Goal: Information Seeking & Learning: Check status

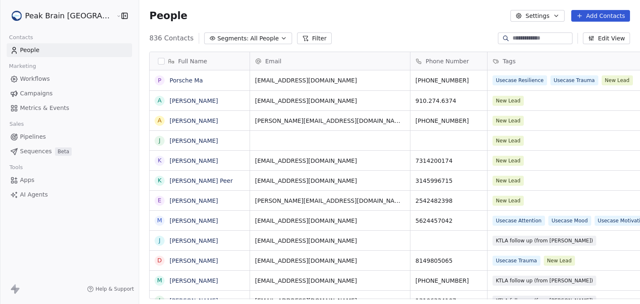
scroll to position [7, 7]
click at [68, 13] on html "Peak Brain [GEOGRAPHIC_DATA] Contacts People Marketing Workflows Campaigns Metr…" at bounding box center [320, 152] width 640 height 304
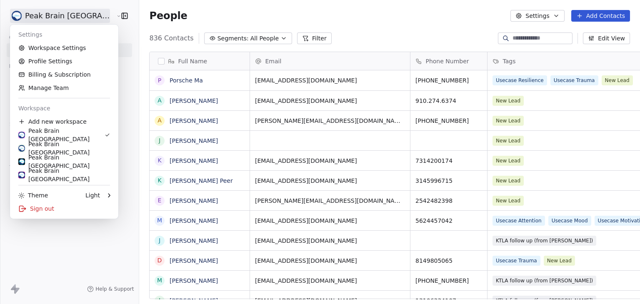
click at [382, 25] on html "Peak Brain [GEOGRAPHIC_DATA] Contacts People Marketing Workflows Campaigns Metr…" at bounding box center [320, 152] width 640 height 304
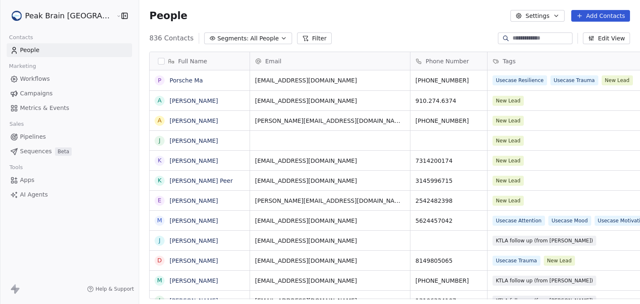
click at [551, 15] on button "Settings" at bounding box center [537, 16] width 54 height 12
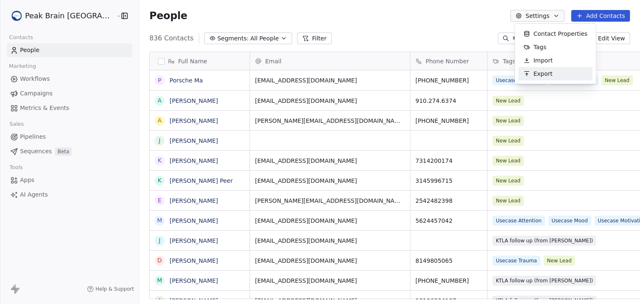
click at [537, 79] on div "Export" at bounding box center [537, 73] width 39 height 13
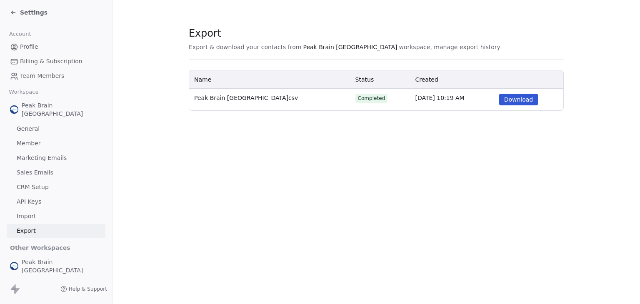
click at [22, 11] on span "Settings" at bounding box center [33, 12] width 27 height 8
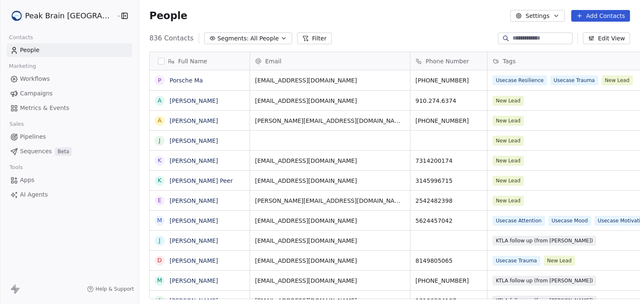
scroll to position [261, 521]
click at [52, 14] on html "Peak Brain [GEOGRAPHIC_DATA] Contacts People Marketing Workflows Campaigns Metr…" at bounding box center [320, 152] width 640 height 304
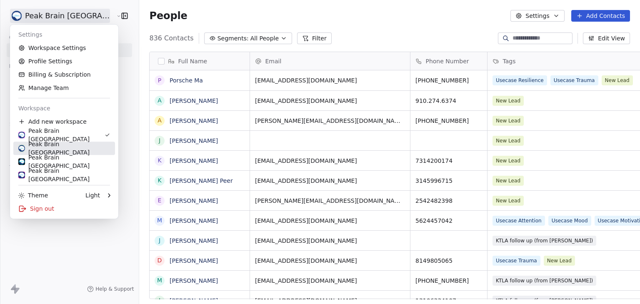
click at [61, 147] on div "Peak Brain [GEOGRAPHIC_DATA]" at bounding box center [64, 148] width 92 height 17
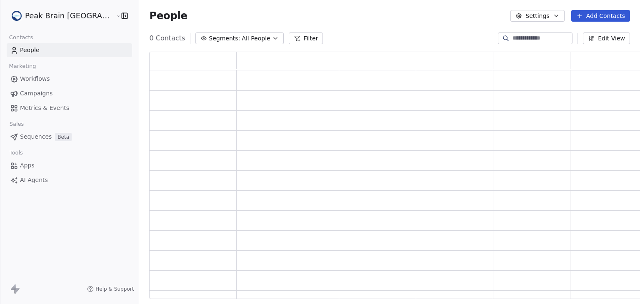
scroll to position [241, 501]
click at [539, 20] on button "Settings" at bounding box center [537, 16] width 54 height 12
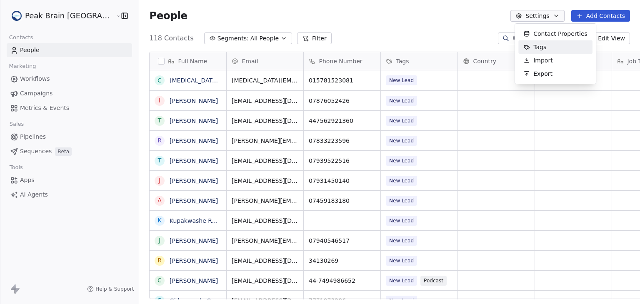
scroll to position [261, 521]
click at [550, 76] on span "Export" at bounding box center [542, 74] width 19 height 9
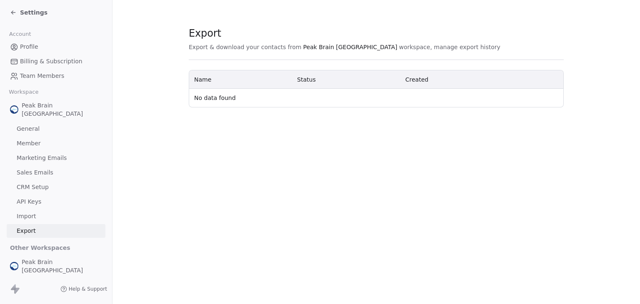
click at [525, 234] on div "Export Export & download your contacts from Peak Brain UK workspace, manage exp…" at bounding box center [375, 152] width 527 height 304
click at [433, 162] on div "Export Export & download your contacts from Peak Brain UK workspace, manage exp…" at bounding box center [375, 152] width 527 height 304
click at [13, 14] on icon at bounding box center [12, 13] width 2 height 2
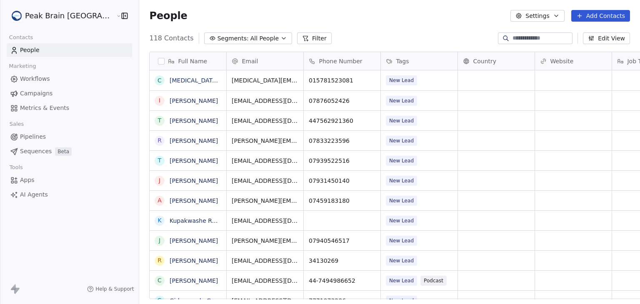
scroll to position [261, 521]
click at [158, 61] on button "button" at bounding box center [161, 61] width 7 height 7
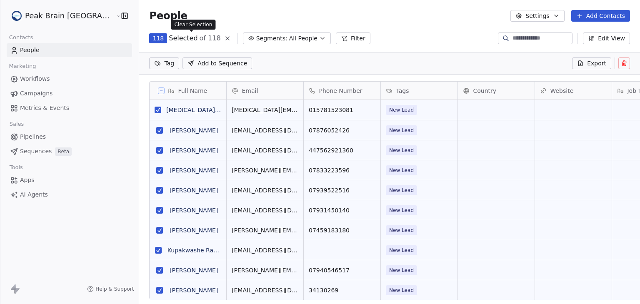
click at [222, 42] on button at bounding box center [227, 38] width 10 height 10
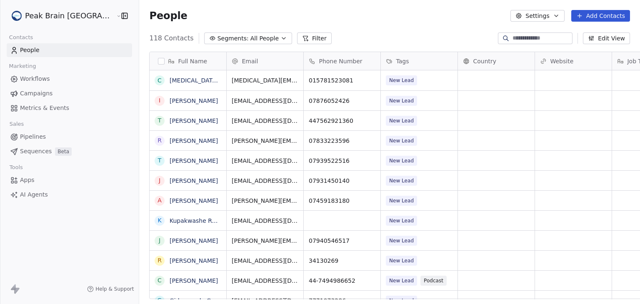
click at [557, 17] on icon "button" at bounding box center [556, 15] width 7 height 7
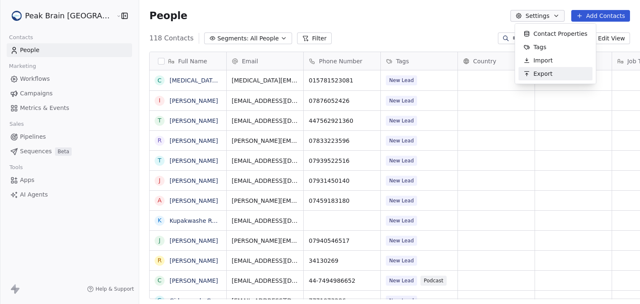
click at [543, 75] on span "Export" at bounding box center [542, 74] width 19 height 9
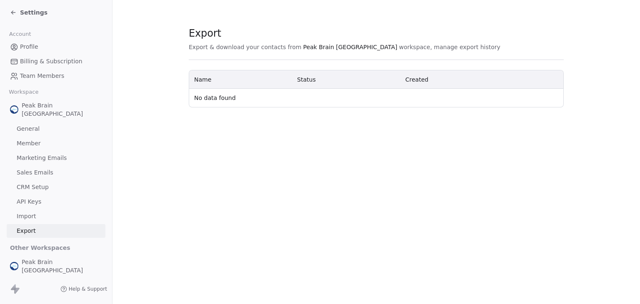
click at [34, 15] on span "Settings" at bounding box center [33, 12] width 27 height 8
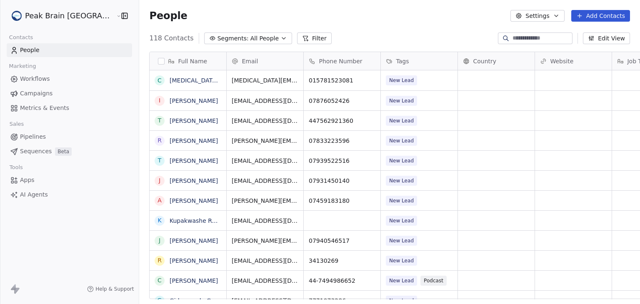
scroll to position [261, 521]
click at [41, 77] on span "Workflows" at bounding box center [35, 79] width 30 height 9
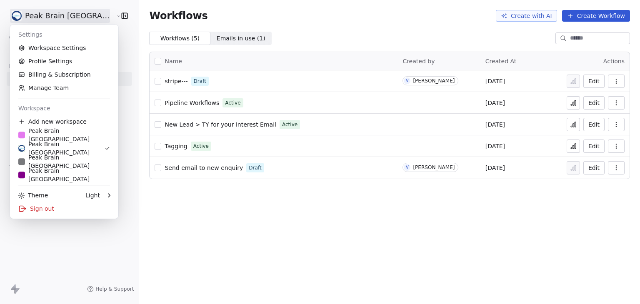
click at [42, 15] on html "Peak Brain UK Contacts People Marketing Workflows Campaigns Metrics & Events Sa…" at bounding box center [320, 152] width 640 height 304
click at [48, 132] on div "Peak Brain [GEOGRAPHIC_DATA]" at bounding box center [64, 135] width 92 height 17
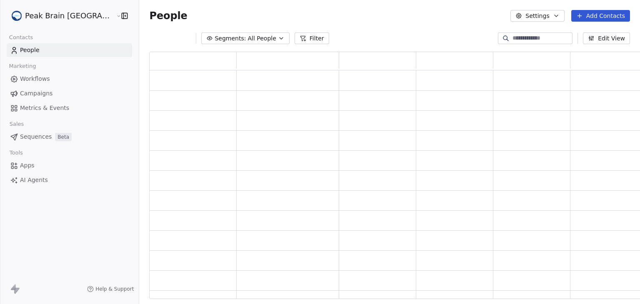
scroll to position [241, 501]
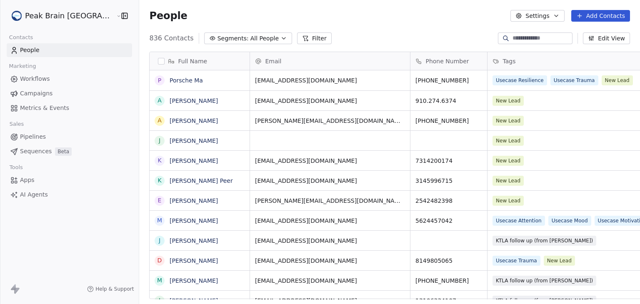
click at [45, 80] on span "Workflows" at bounding box center [35, 79] width 30 height 9
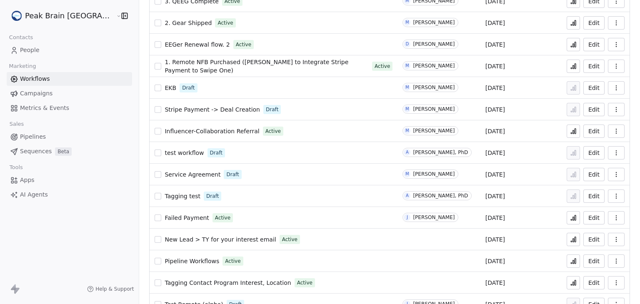
scroll to position [337, 0]
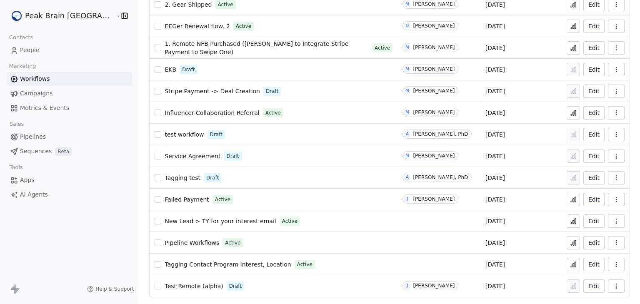
click at [40, 16] on html "Peak Brain [GEOGRAPHIC_DATA] Contacts People Marketing Workflows Campaigns Metr…" at bounding box center [320, 152] width 640 height 304
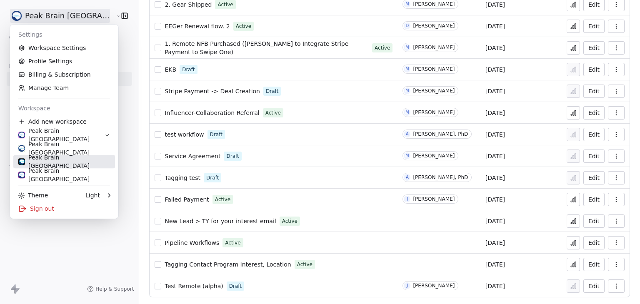
click at [50, 161] on div "Peak Brain [GEOGRAPHIC_DATA]" at bounding box center [64, 161] width 92 height 17
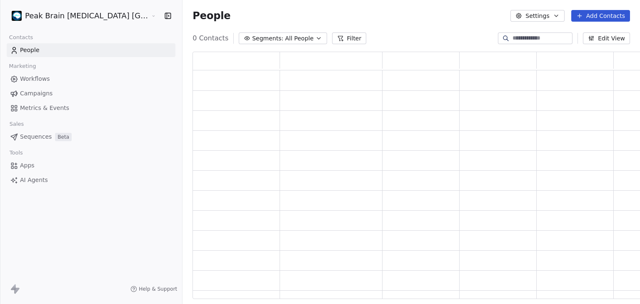
scroll to position [241, 461]
click at [42, 81] on span "Workflows" at bounding box center [35, 79] width 30 height 9
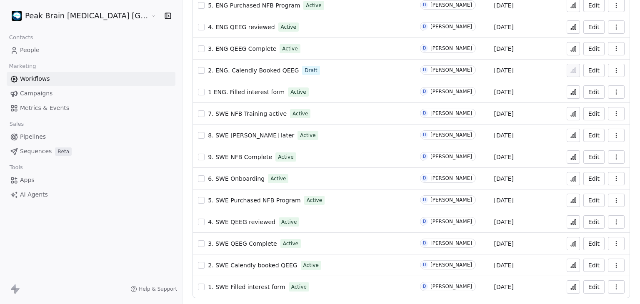
scroll to position [163, 0]
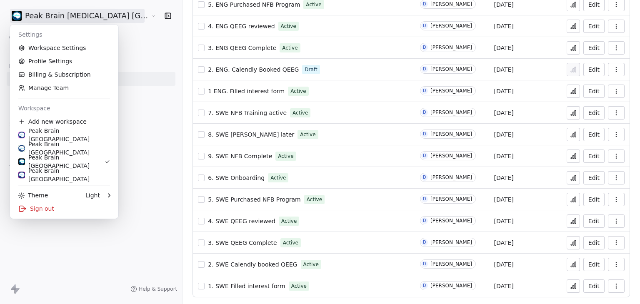
click at [60, 14] on html "Peak Brain Neurofeedback Stockholm AB Contacts People Marketing Workflows Campa…" at bounding box center [320, 152] width 640 height 304
click at [66, 174] on div "Peak Brain [GEOGRAPHIC_DATA]" at bounding box center [64, 175] width 92 height 17
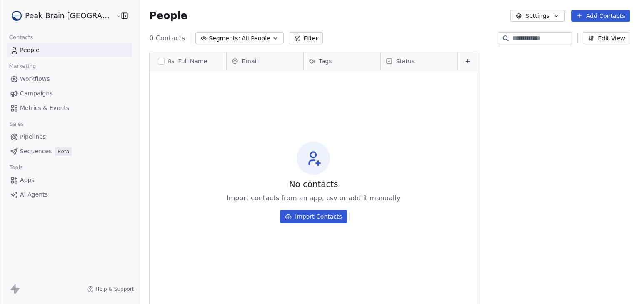
scroll to position [261, 521]
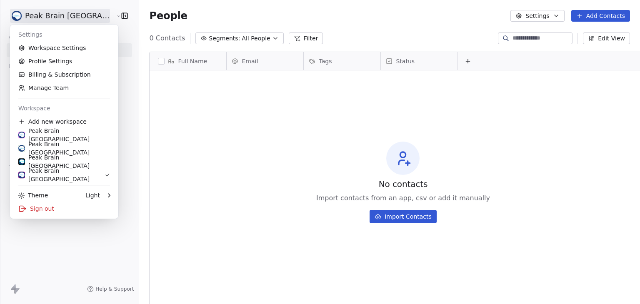
click at [68, 20] on html "Peak Brain Canada Contacts People Marketing Workflows Campaigns Metrics & Event…" at bounding box center [320, 152] width 640 height 304
click at [197, 181] on html "Peak Brain Canada Contacts People Marketing Workflows Campaigns Metrics & Event…" at bounding box center [320, 152] width 640 height 304
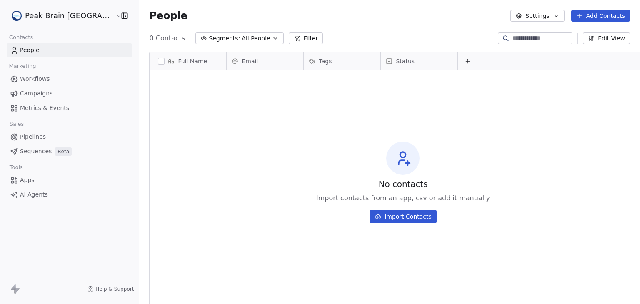
click at [53, 79] on link "Workflows" at bounding box center [69, 79] width 125 height 14
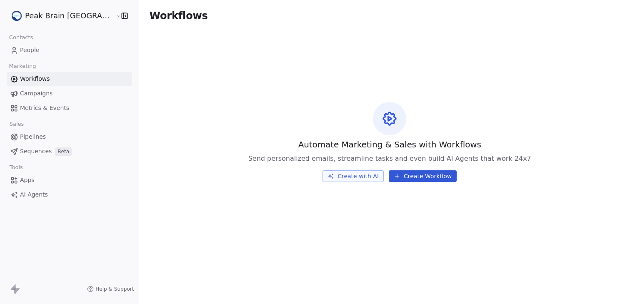
click at [42, 21] on html "Peak Brain Canada Contacts People Marketing Workflows Campaigns Metrics & Event…" at bounding box center [320, 152] width 640 height 304
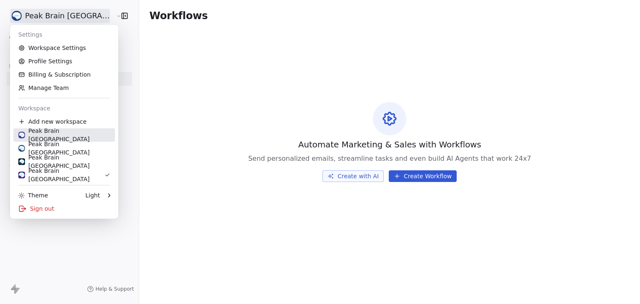
click at [69, 135] on div "Peak Brain [GEOGRAPHIC_DATA]" at bounding box center [64, 135] width 92 height 17
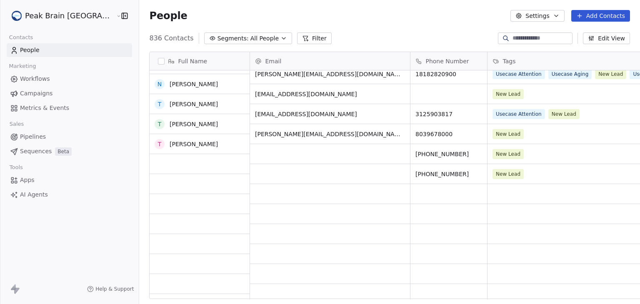
scroll to position [916, 0]
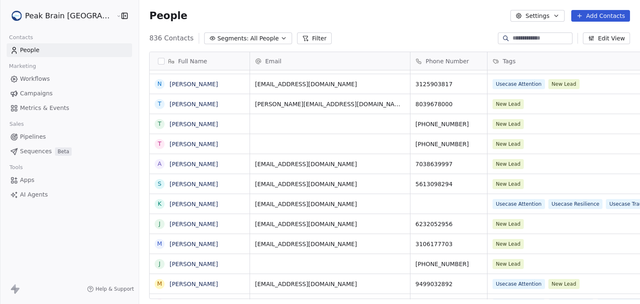
click at [56, 17] on html "Peak Brain USA Contacts People Marketing Workflows Campaigns Metrics & Events S…" at bounding box center [320, 152] width 640 height 304
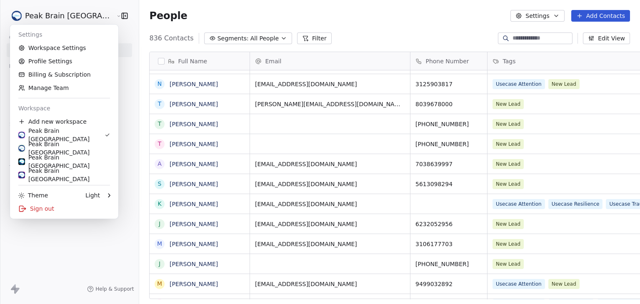
click at [147, 21] on html "Peak Brain USA Contacts People Marketing Workflows Campaigns Metrics & Events S…" at bounding box center [320, 152] width 640 height 304
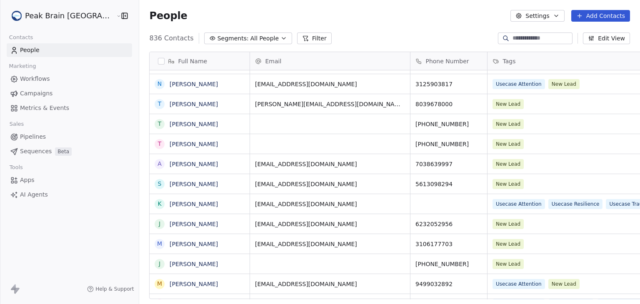
click at [64, 21] on html "Peak Brain USA Contacts People Marketing Workflows Campaigns Metrics & Events S…" at bounding box center [320, 152] width 640 height 304
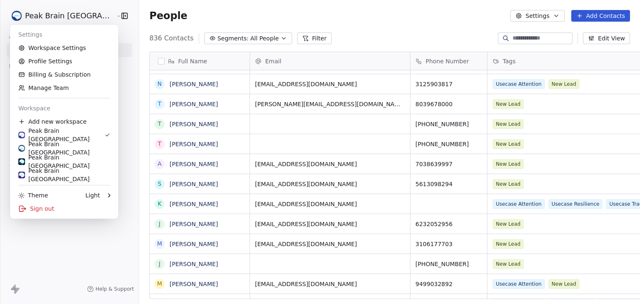
click at [82, 243] on html "Peak Brain USA Contacts People Marketing Workflows Campaigns Metrics & Events S…" at bounding box center [320, 152] width 640 height 304
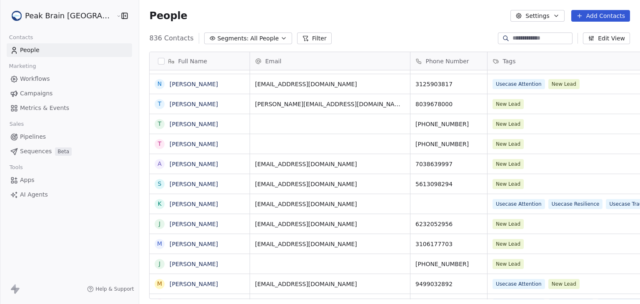
click at [45, 77] on span "Workflows" at bounding box center [35, 79] width 30 height 9
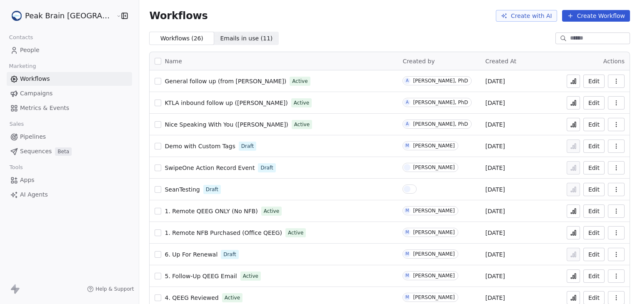
click at [63, 6] on div "Peak Brain [GEOGRAPHIC_DATA]" at bounding box center [69, 16] width 139 height 32
click at [61, 15] on html "Peak Brain [GEOGRAPHIC_DATA] Contacts People Marketing Workflows Campaigns Metr…" at bounding box center [320, 152] width 640 height 304
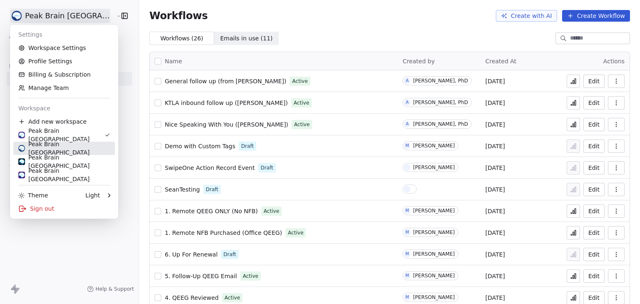
click at [57, 148] on div "Peak Brain [GEOGRAPHIC_DATA]" at bounding box center [64, 148] width 92 height 17
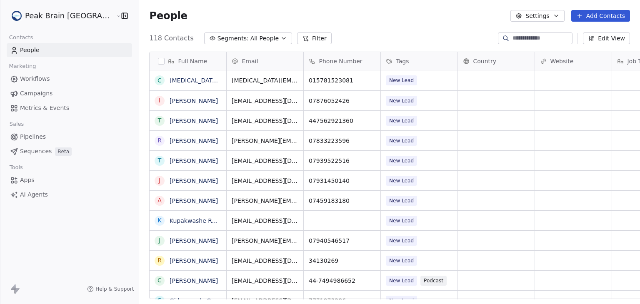
click at [517, 45] on div "Full Name C Celin Koschnitzki i iain solly T Tyler Smith R Rupert Rixon T Tamsi…" at bounding box center [389, 178] width 501 height 267
click at [518, 43] on div at bounding box center [535, 38] width 75 height 12
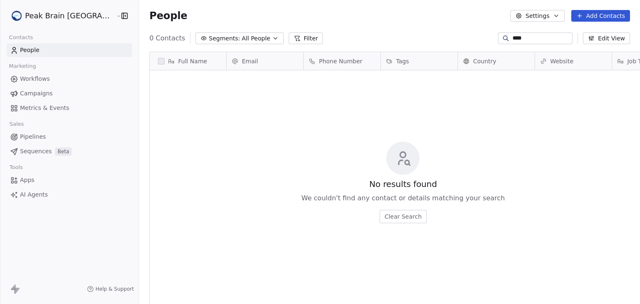
scroll to position [261, 521]
type input "****"
click at [62, 13] on html "Peak Brain UK Contacts People Marketing Workflows Campaigns Metrics & Events Sa…" at bounding box center [320, 152] width 640 height 304
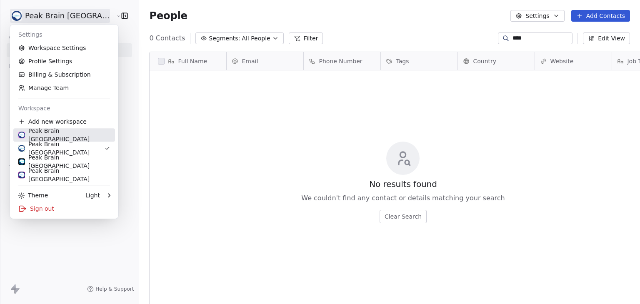
click at [65, 135] on div "Peak Brain [GEOGRAPHIC_DATA]" at bounding box center [64, 135] width 92 height 17
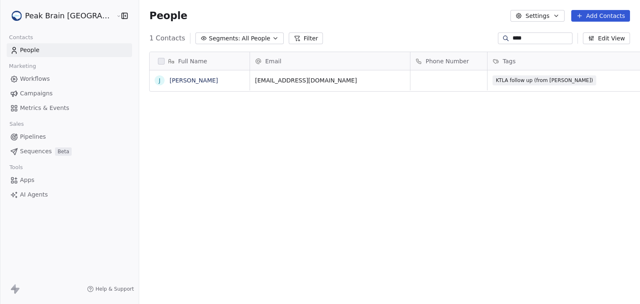
scroll to position [261, 521]
type input "****"
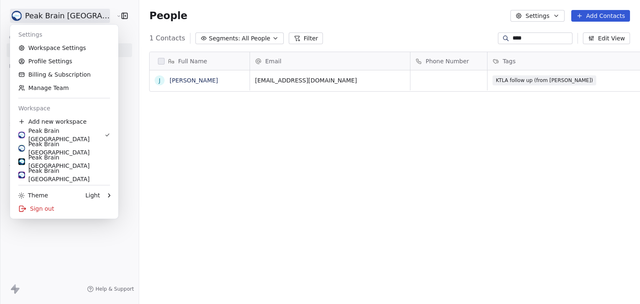
click at [80, 19] on html "Peak Brain USA Contacts People Marketing Workflows Campaigns Metrics & Events S…" at bounding box center [320, 152] width 640 height 304
click at [55, 48] on link "Workspace Settings" at bounding box center [64, 47] width 102 height 13
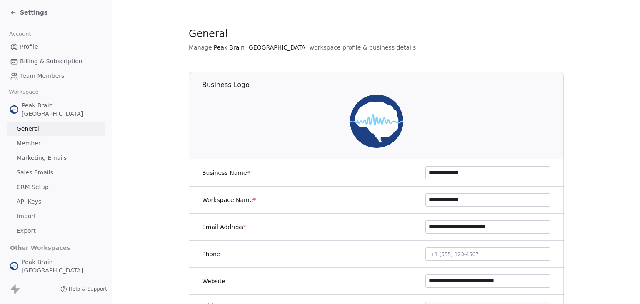
click at [27, 10] on span "Settings" at bounding box center [33, 12] width 27 height 8
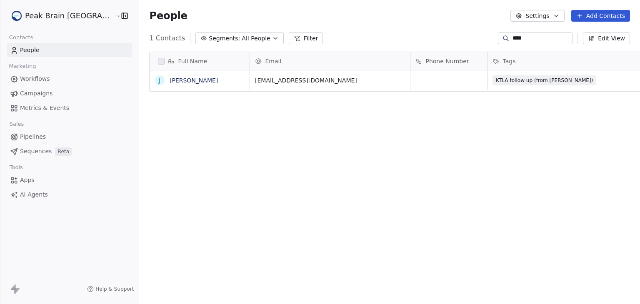
scroll to position [261, 521]
click at [39, 19] on html "Peak Brain USA Contacts People Marketing Workflows Campaigns Metrics & Events S…" at bounding box center [320, 152] width 640 height 304
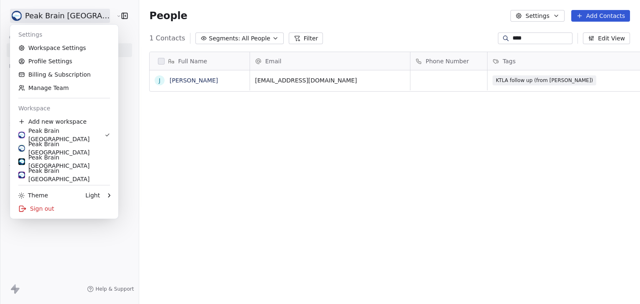
click at [203, 170] on html "Peak Brain USA Contacts People Marketing Workflows Campaigns Metrics & Events S…" at bounding box center [320, 152] width 640 height 304
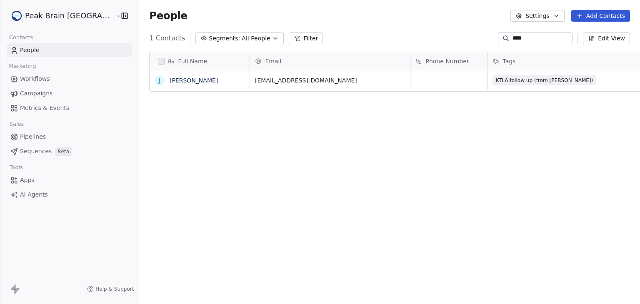
click at [56, 85] on link "Workflows" at bounding box center [69, 79] width 125 height 14
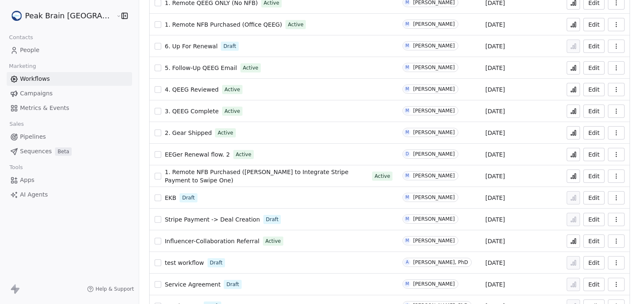
scroll to position [337, 0]
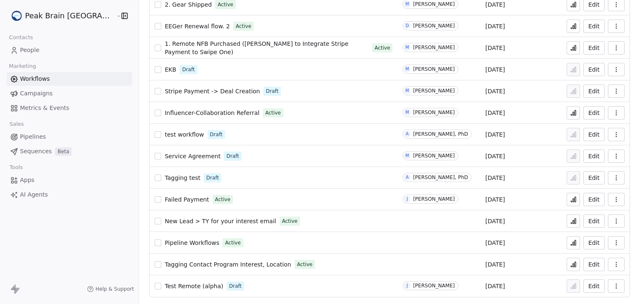
click at [571, 224] on icon at bounding box center [571, 222] width 1 height 1
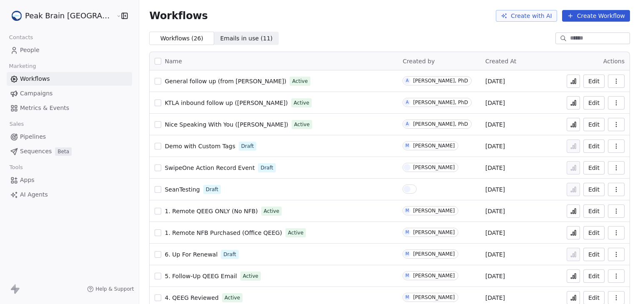
click at [37, 52] on span "People" at bounding box center [30, 50] width 20 height 9
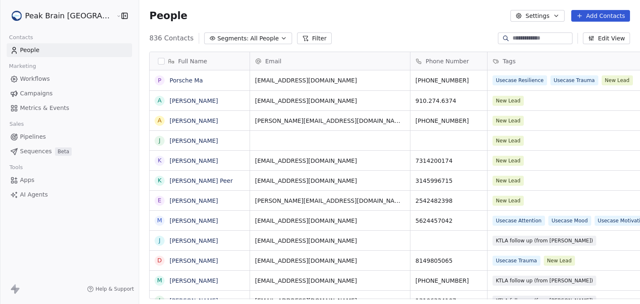
scroll to position [261, 521]
click at [512, 37] on input at bounding box center [541, 38] width 58 height 8
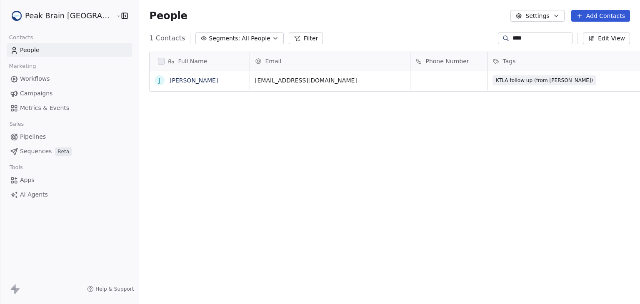
type input "****"
click at [170, 82] on link "[PERSON_NAME]" at bounding box center [194, 80] width 48 height 7
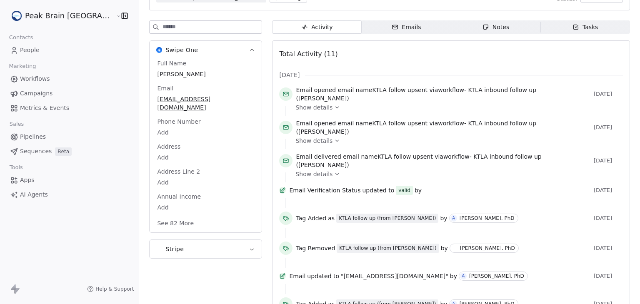
scroll to position [83, 0]
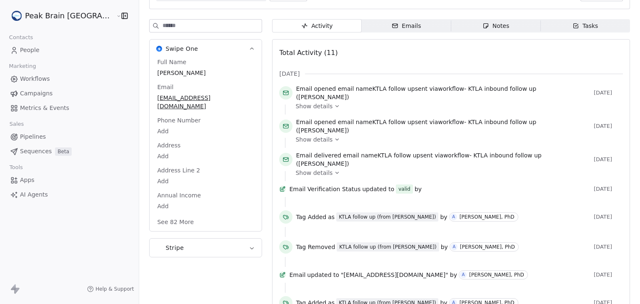
click at [298, 169] on span "Show details" at bounding box center [313, 173] width 37 height 8
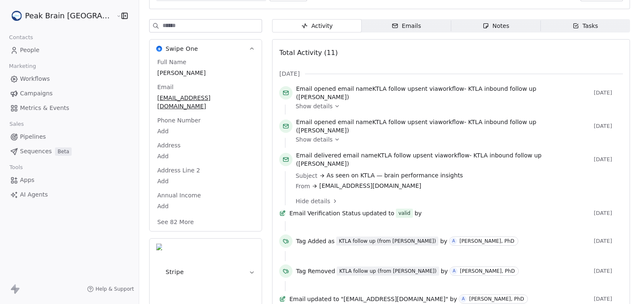
click at [295, 135] on span "Show details" at bounding box center [313, 139] width 37 height 8
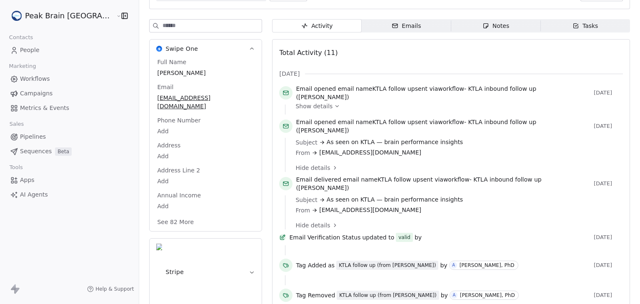
click at [295, 105] on span "Show details" at bounding box center [313, 106] width 37 height 8
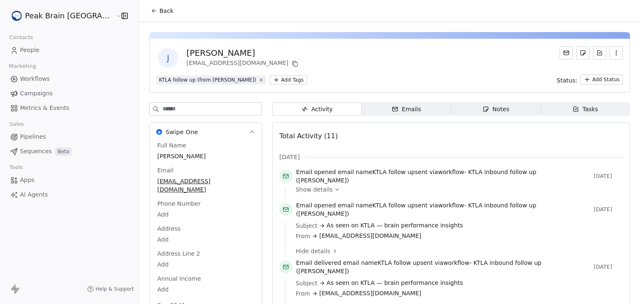
click at [159, 14] on span "Back" at bounding box center [166, 11] width 14 height 8
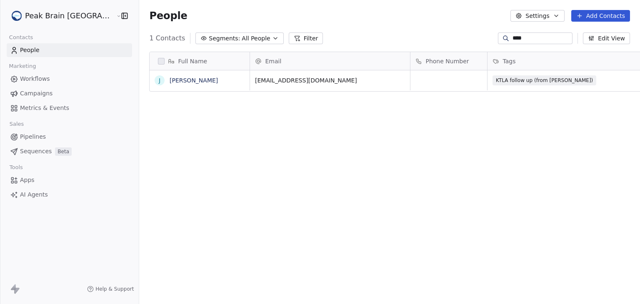
scroll to position [261, 521]
click at [179, 82] on link "[PERSON_NAME]" at bounding box center [194, 80] width 48 height 7
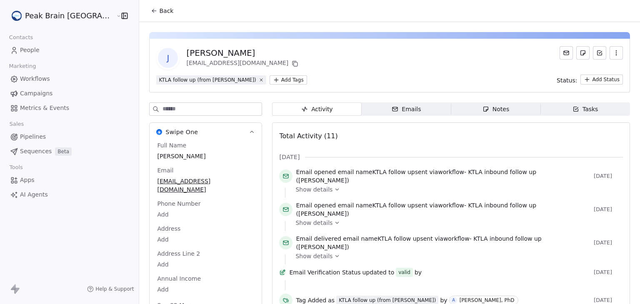
click at [159, 12] on span "Back" at bounding box center [166, 11] width 14 height 8
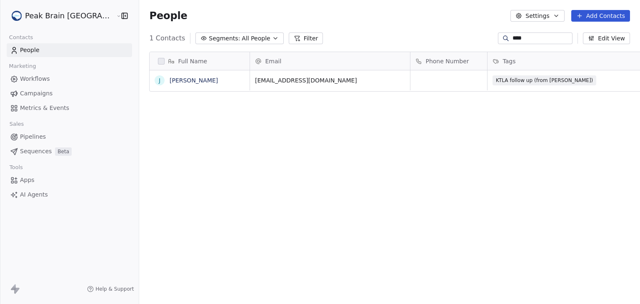
scroll to position [261, 521]
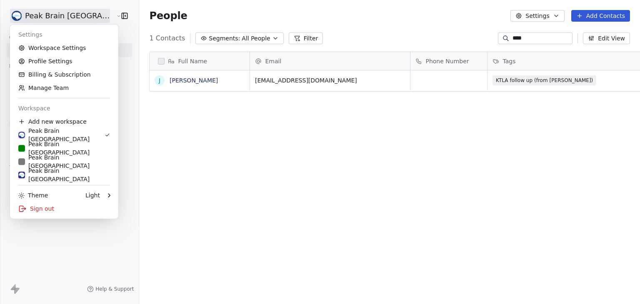
click at [66, 20] on html "Peak Brain USA Contacts People Marketing Workflows Campaigns Metrics & Events S…" at bounding box center [320, 152] width 640 height 304
click at [72, 55] on link "Profile Settings" at bounding box center [64, 61] width 102 height 13
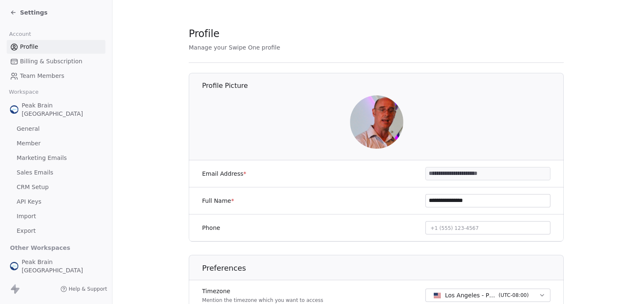
click at [40, 10] on span "Settings" at bounding box center [33, 12] width 27 height 8
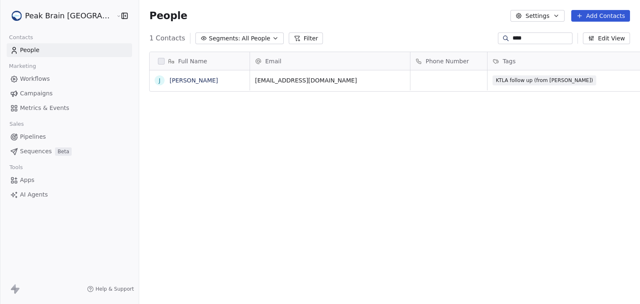
scroll to position [261, 521]
click at [42, 15] on html "Peak Brain USA Contacts People Marketing Workflows Campaigns Metrics & Events S…" at bounding box center [320, 152] width 640 height 304
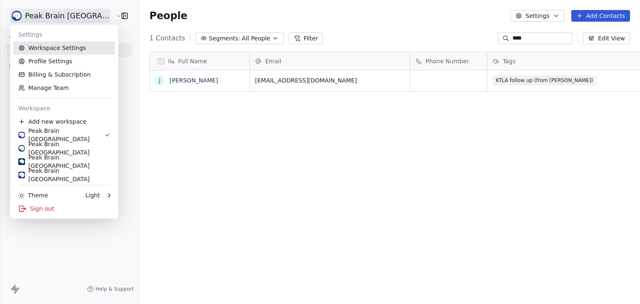
click at [72, 46] on link "Workspace Settings" at bounding box center [64, 47] width 102 height 13
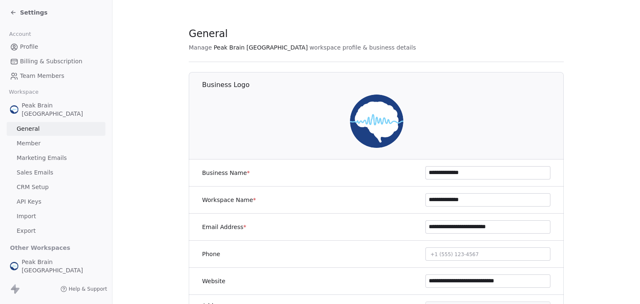
click at [35, 12] on span "Settings" at bounding box center [33, 12] width 27 height 8
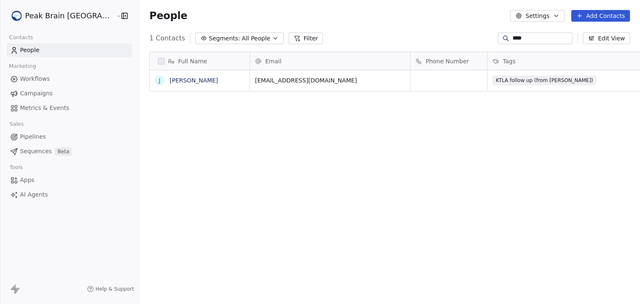
scroll to position [261, 521]
drag, startPoint x: 547, startPoint y: 39, endPoint x: 425, endPoint y: 41, distance: 122.5
click at [425, 41] on div "1 Contacts Segments: All People Filter **** Edit View" at bounding box center [389, 38] width 501 height 13
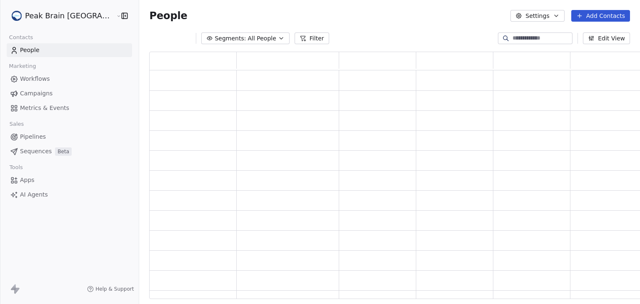
scroll to position [241, 501]
click at [512, 40] on input at bounding box center [541, 38] width 58 height 8
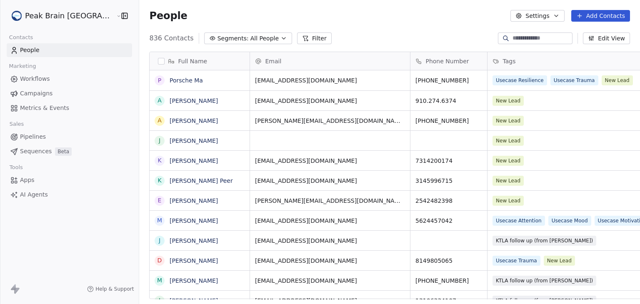
scroll to position [261, 521]
type input "****"
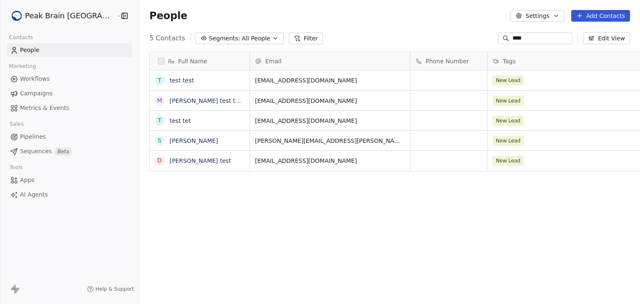
drag, startPoint x: 523, startPoint y: 44, endPoint x: 448, endPoint y: 39, distance: 75.1
click at [448, 39] on div "5 Contacts Segments: All People Filter **** Edit View" at bounding box center [389, 38] width 501 height 13
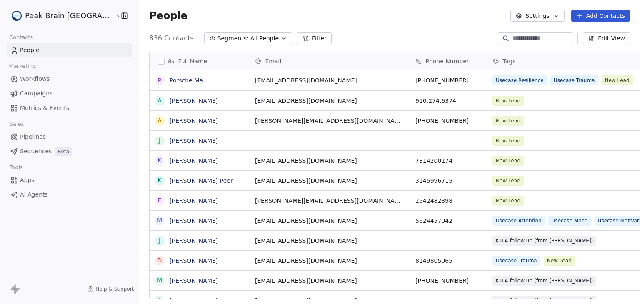
click at [402, 7] on div "People Settings Add Contacts" at bounding box center [389, 16] width 501 height 32
click at [598, 17] on button "Add Contacts" at bounding box center [600, 16] width 59 height 12
click at [598, 34] on span "Create new contact" at bounding box center [604, 34] width 57 height 9
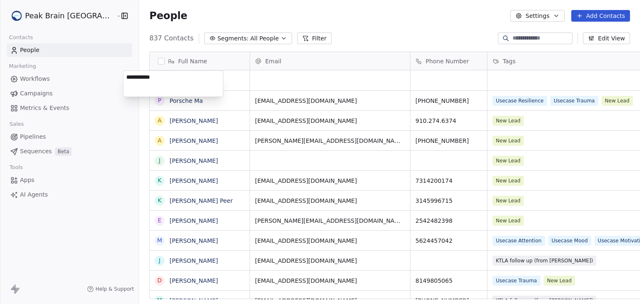
type textarea "**********"
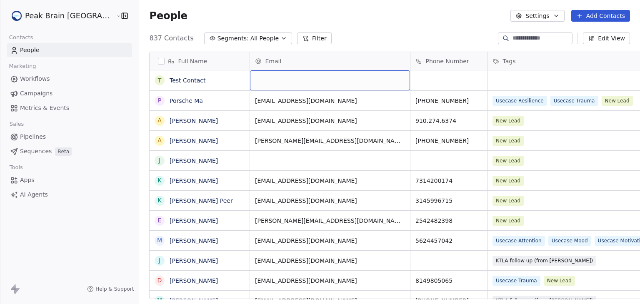
click at [250, 80] on div "grid" at bounding box center [330, 80] width 160 height 20
type input "**********"
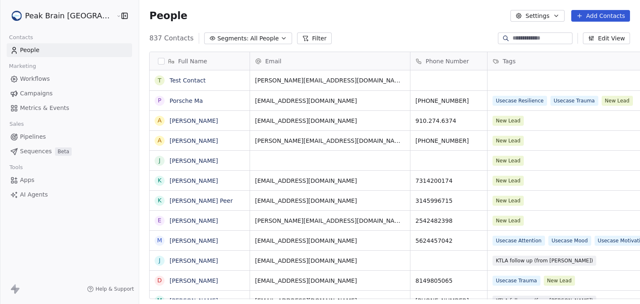
click at [376, 7] on div "People Settings Add Contacts" at bounding box center [389, 16] width 501 height 32
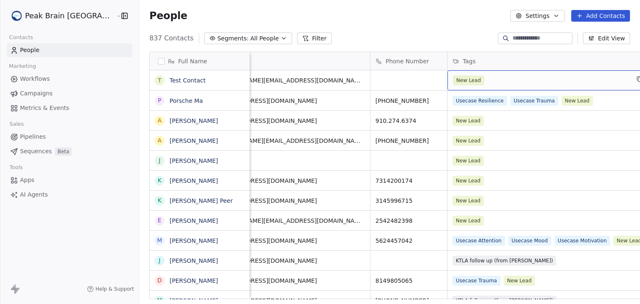
click at [516, 81] on div "New Lead" at bounding box center [541, 80] width 177 height 10
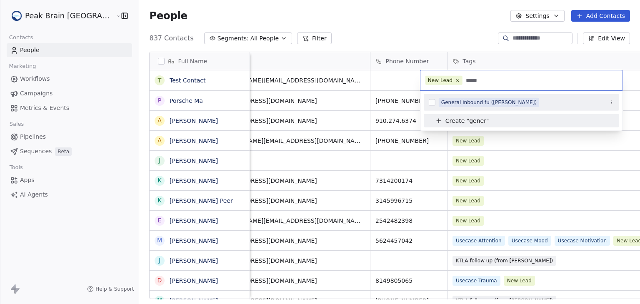
type input "*****"
click at [429, 103] on button "Suggestions" at bounding box center [432, 102] width 7 height 7
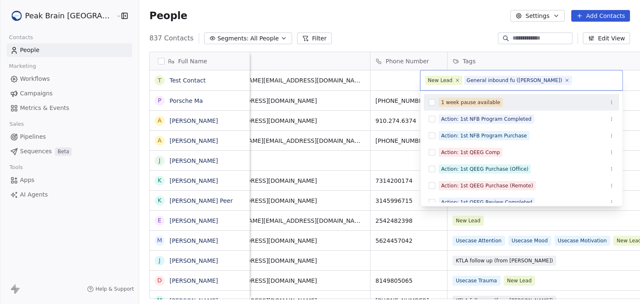
click at [421, 20] on html "Peak Brain USA Contacts People Marketing Workflows Campaigns Metrics & Events S…" at bounding box center [320, 152] width 640 height 304
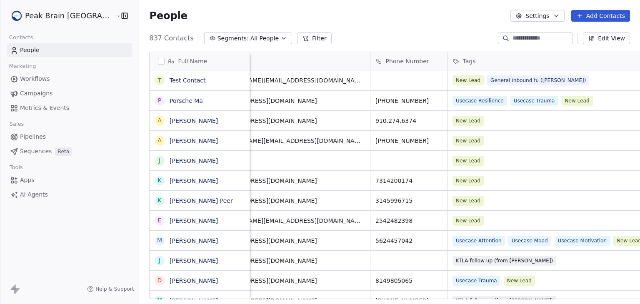
scroll to position [0, 0]
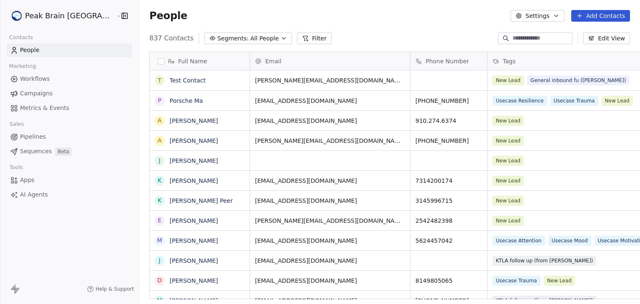
click at [405, 32] on div "837 Contacts Segments: All People Filter Edit View" at bounding box center [389, 38] width 501 height 13
click at [170, 81] on link "Test Contact" at bounding box center [188, 80] width 36 height 7
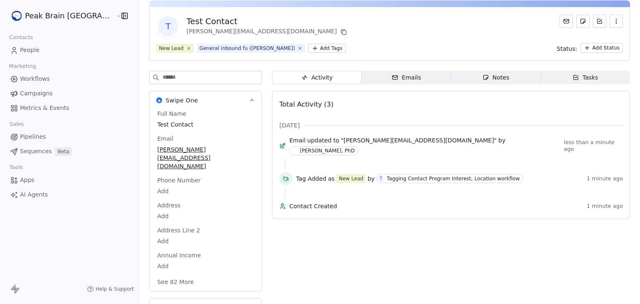
scroll to position [33, 0]
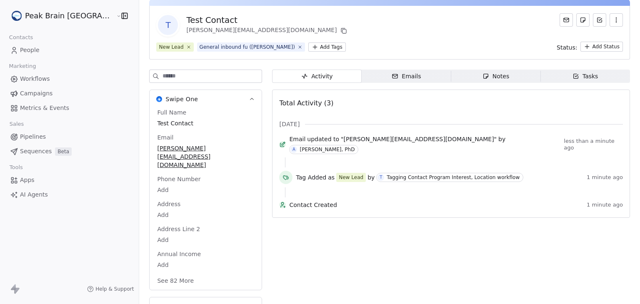
click at [410, 262] on div "Activity Activity Emails Emails Notes Notes Tasks Tasks Total Activity (3) Oct …" at bounding box center [451, 196] width 358 height 252
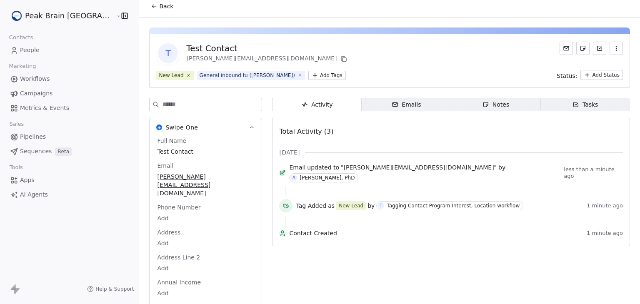
scroll to position [0, 0]
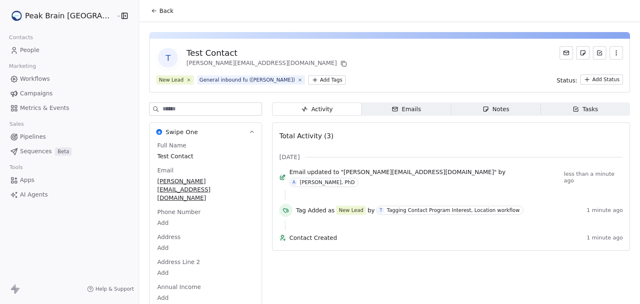
click at [151, 12] on icon at bounding box center [154, 10] width 7 height 7
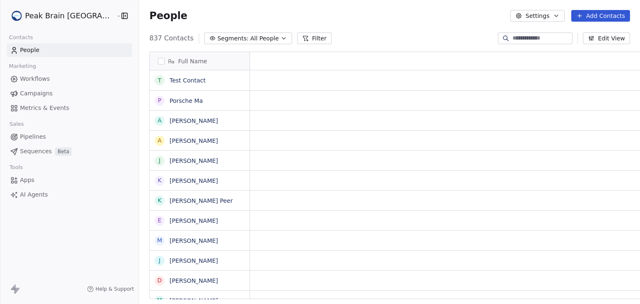
scroll to position [7, 7]
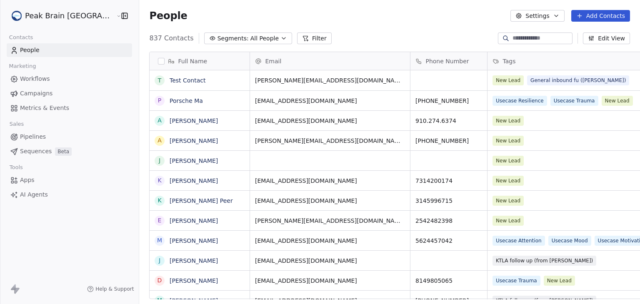
click at [408, 18] on div "People Settings Add Contacts" at bounding box center [389, 16] width 481 height 12
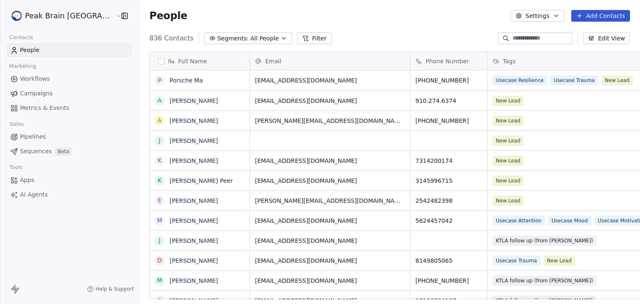
scroll to position [7, 7]
click at [43, 76] on span "Workflows" at bounding box center [35, 79] width 30 height 9
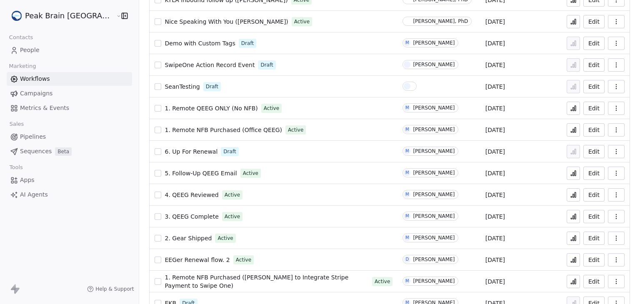
scroll to position [167, 0]
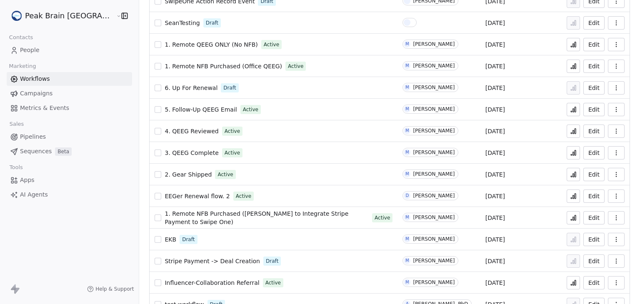
click at [80, 17] on html "Peak Brain [GEOGRAPHIC_DATA] Contacts People Marketing Workflows Campaigns Metr…" at bounding box center [320, 152] width 640 height 304
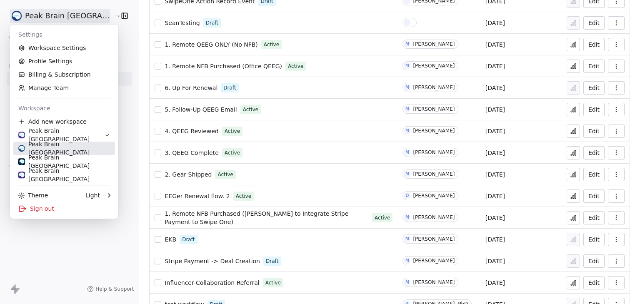
click at [72, 149] on div "Peak Brain [GEOGRAPHIC_DATA]" at bounding box center [64, 148] width 92 height 17
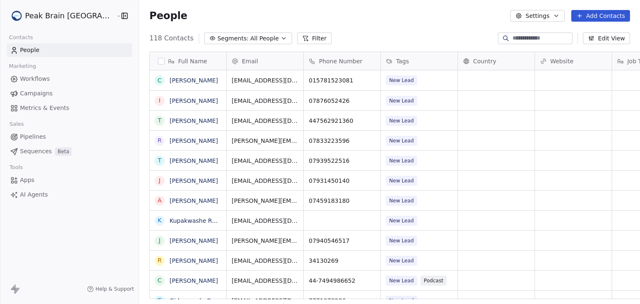
scroll to position [261, 521]
click at [43, 79] on span "Workflows" at bounding box center [35, 79] width 30 height 9
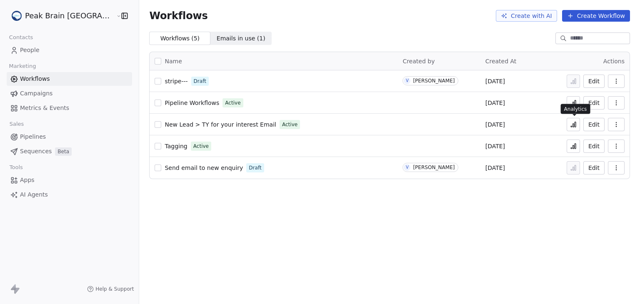
click at [576, 123] on icon at bounding box center [573, 124] width 7 height 7
click at [36, 17] on html "Peak Brain UK Contacts People Marketing Workflows Campaigns Metrics & Events Sa…" at bounding box center [320, 152] width 640 height 304
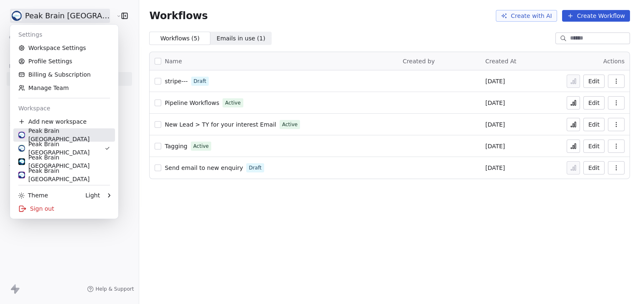
click at [71, 135] on div "Peak Brain [GEOGRAPHIC_DATA]" at bounding box center [64, 135] width 92 height 17
click at [52, 17] on html "Peak Brain UK Contacts People Marketing Workflows Campaigns Metrics & Events Sa…" at bounding box center [320, 152] width 640 height 304
click at [52, 137] on div "Peak Brain [GEOGRAPHIC_DATA]" at bounding box center [64, 135] width 92 height 17
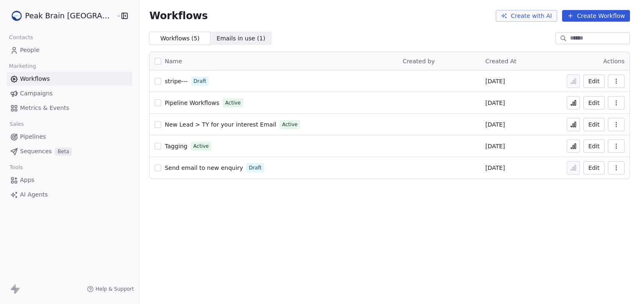
click at [347, 231] on div "Workflows Create with AI Create Workflow Workflows ( 5 ) Workflows ( 5 ) Emails…" at bounding box center [389, 152] width 501 height 304
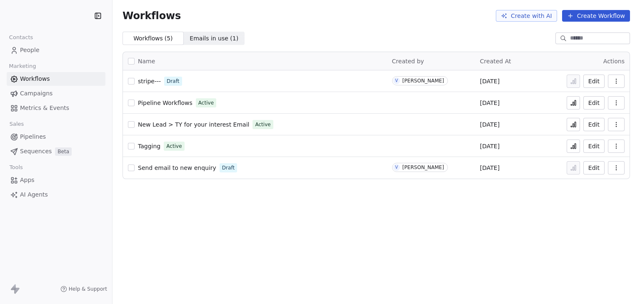
click at [348, 22] on div "Workflows Create with AI Create Workflow" at bounding box center [375, 16] width 527 height 32
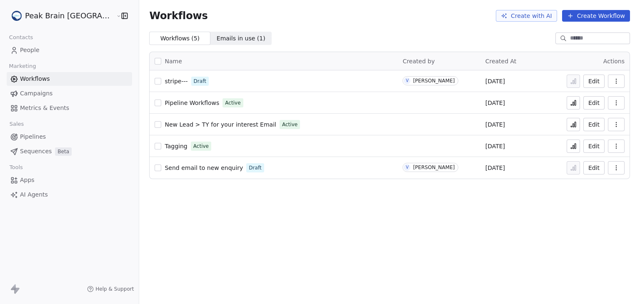
click at [73, 21] on html "Peak Brain UK Contacts People Marketing Workflows Campaigns Metrics & Events Sa…" at bounding box center [320, 152] width 640 height 304
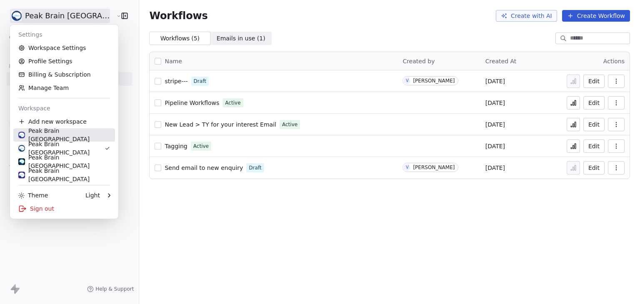
click at [55, 135] on div "Peak Brain [GEOGRAPHIC_DATA]" at bounding box center [64, 135] width 92 height 17
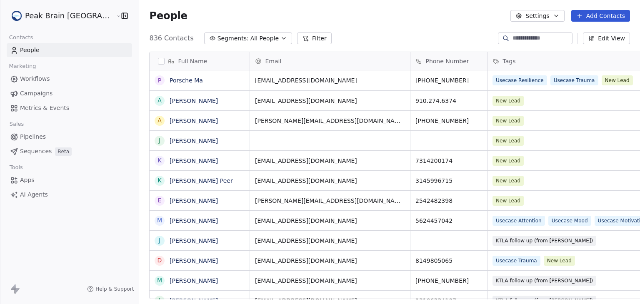
scroll to position [261, 521]
click at [42, 78] on span "Workflows" at bounding box center [35, 79] width 30 height 9
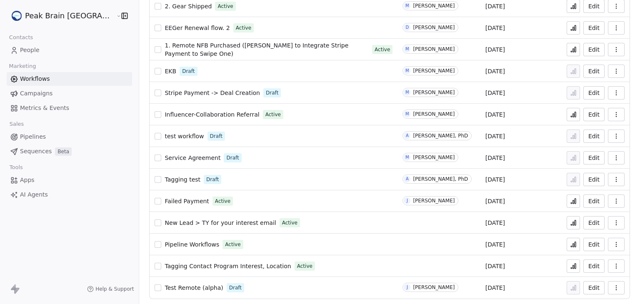
scroll to position [337, 0]
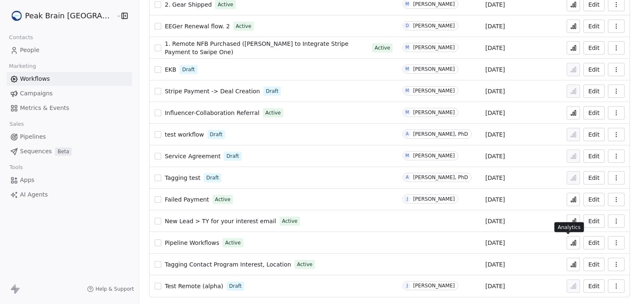
click at [567, 247] on button at bounding box center [573, 242] width 13 height 13
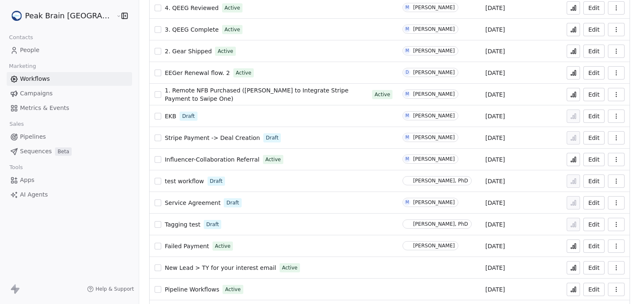
scroll to position [337, 0]
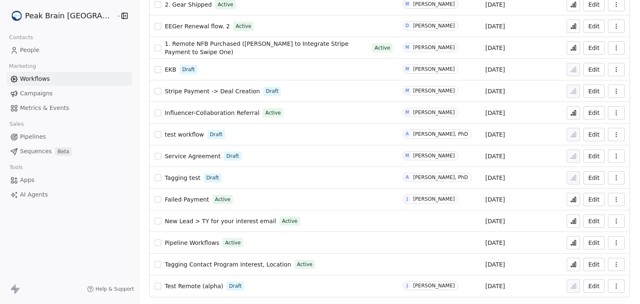
click at [573, 222] on icon at bounding box center [573, 221] width 1 height 3
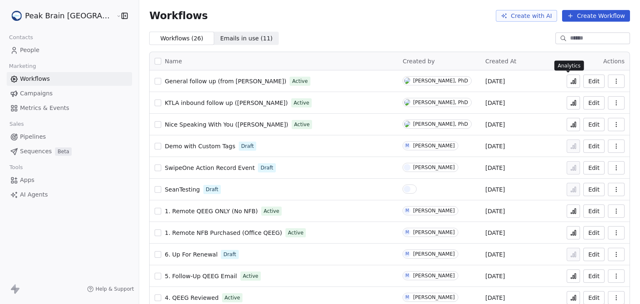
click at [570, 83] on icon at bounding box center [573, 81] width 7 height 7
click at [570, 82] on icon at bounding box center [573, 81] width 7 height 7
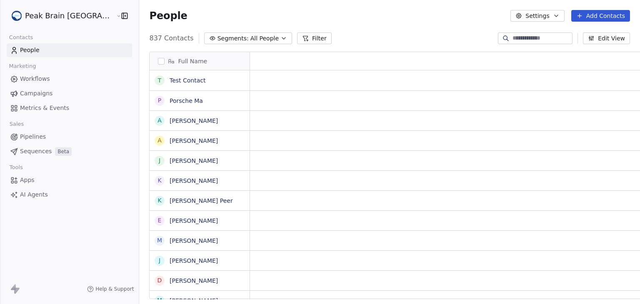
scroll to position [7, 7]
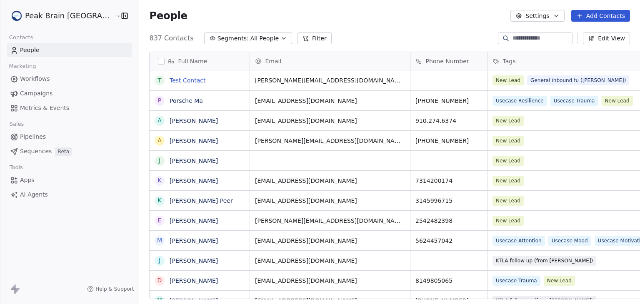
click at [170, 81] on link "Test Contact" at bounding box center [188, 80] width 36 height 7
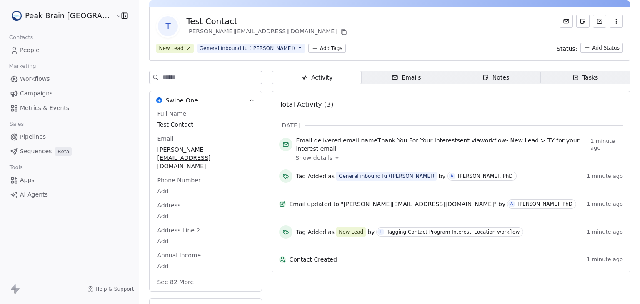
scroll to position [33, 0]
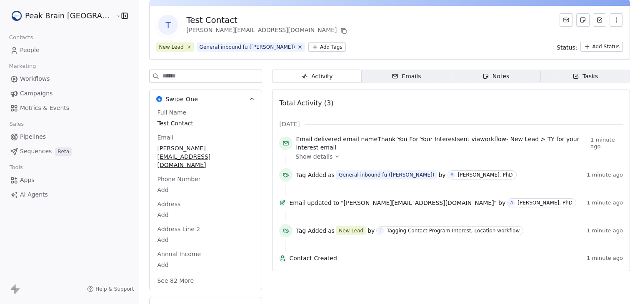
click at [439, 38] on div "T Test Contact mrinal@swipepages.com New Lead General inbound fu (Andrew) Add T…" at bounding box center [389, 33] width 481 height 54
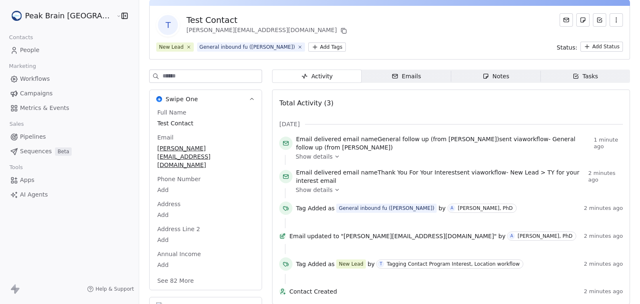
click at [387, 32] on div "T Test Contact mrinal@swipepages.com" at bounding box center [389, 24] width 467 height 23
drag, startPoint x: 472, startPoint y: 172, endPoint x: 577, endPoint y: 169, distance: 104.2
click at [577, 169] on div "Email delivered email name Thank You For Your Interest sent via workflow - New …" at bounding box center [440, 176] width 289 height 17
copy span "New Lead > TY for your interest email"
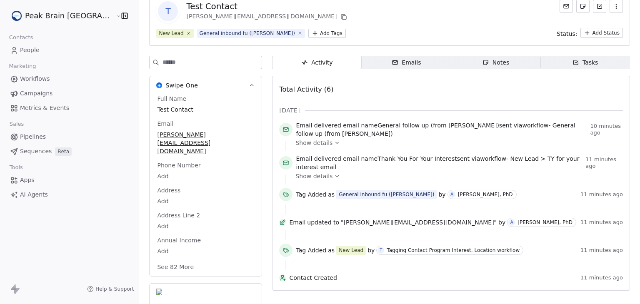
scroll to position [47, 0]
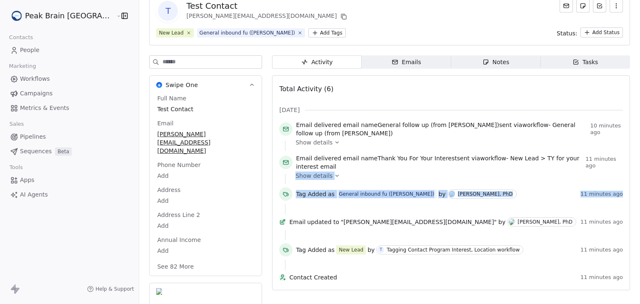
drag, startPoint x: 639, startPoint y: 173, endPoint x: 639, endPoint y: 193, distance: 20.0
click at [639, 193] on div "Back T Test Contact mrinal@swipepages.com New Lead General inbound fu (Andrew) …" at bounding box center [389, 152] width 501 height 304
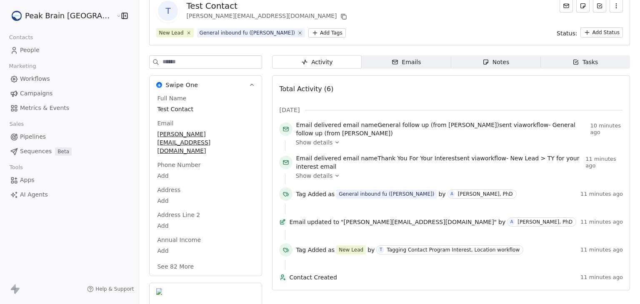
click at [458, 81] on div "Total Activity (6)" at bounding box center [451, 89] width 344 height 17
click at [407, 22] on div "T Test Contact mrinal@swipepages.com" at bounding box center [389, 10] width 467 height 23
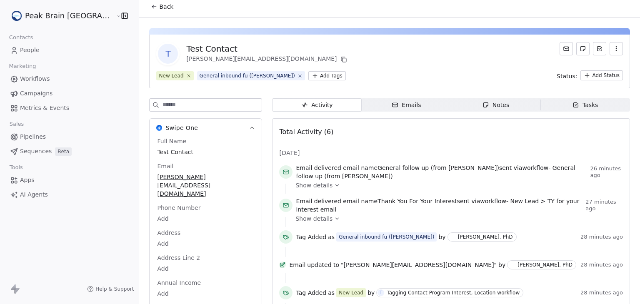
scroll to position [0, 0]
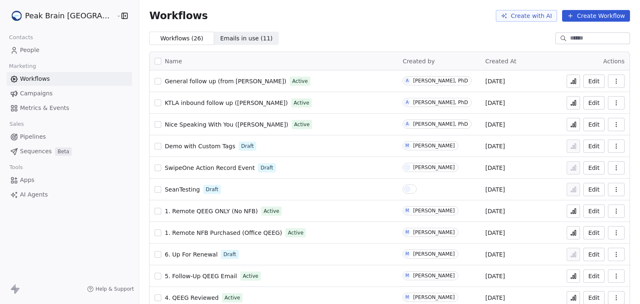
click at [570, 82] on icon at bounding box center [573, 81] width 7 height 7
click at [363, 29] on div "Workflows Create with AI Create Workflow" at bounding box center [389, 16] width 501 height 32
click at [570, 79] on icon at bounding box center [573, 81] width 7 height 7
click at [574, 83] on icon at bounding box center [574, 81] width 1 height 5
drag, startPoint x: 277, startPoint y: 82, endPoint x: 139, endPoint y: 82, distance: 137.9
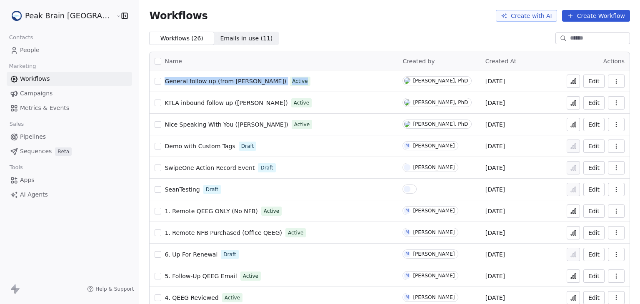
click at [155, 82] on div "General follow up (from [PERSON_NAME]) Active" at bounding box center [274, 81] width 238 height 12
copy div "General follow up (from [PERSON_NAME]) Active"
click at [288, 24] on div "Workflows Create with AI Create Workflow" at bounding box center [389, 16] width 501 height 32
click at [75, 15] on html "Peak Brain [GEOGRAPHIC_DATA] Contacts People Marketing Workflows Campaigns Metr…" at bounding box center [320, 152] width 640 height 304
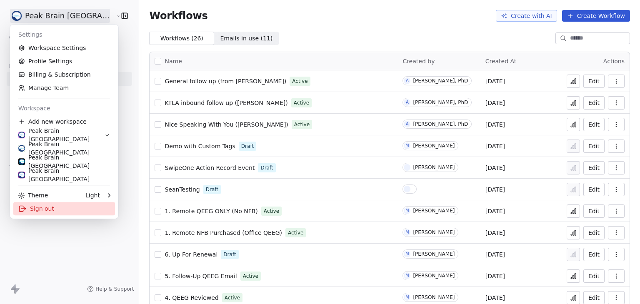
click at [67, 210] on div "Sign out" at bounding box center [64, 208] width 102 height 13
